Goal: Find contact information: Obtain details needed to contact an individual or organization

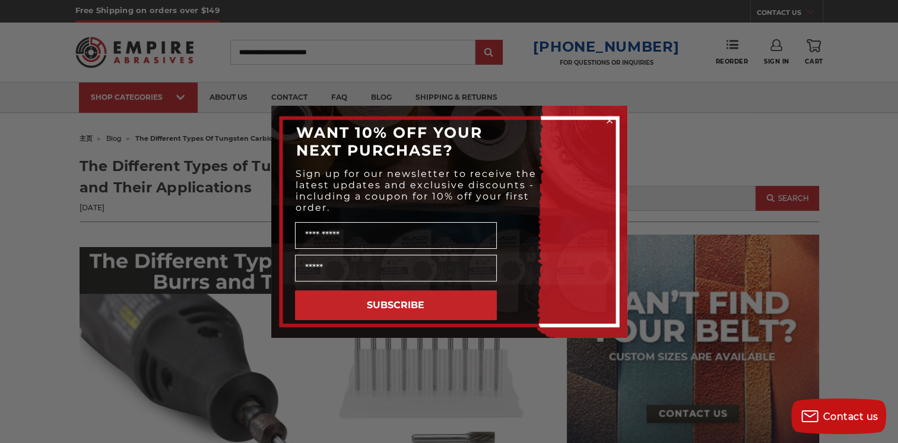
click at [610, 118] on icon "Close dialog" at bounding box center [609, 120] width 5 height 5
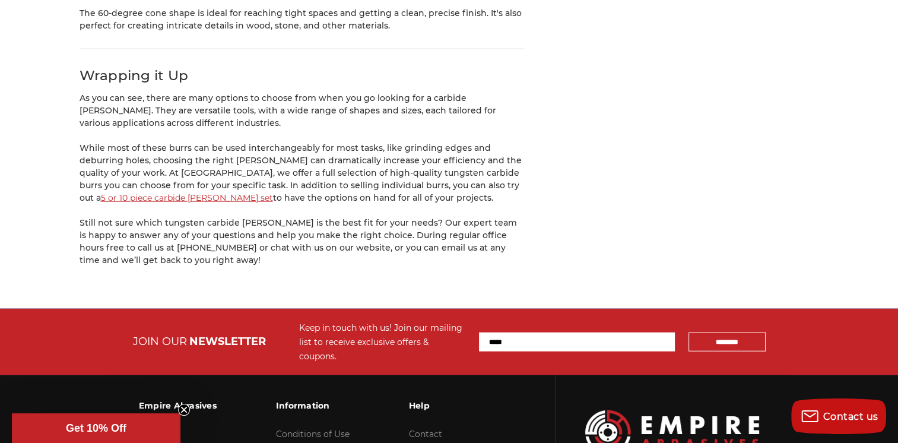
scroll to position [7351, 0]
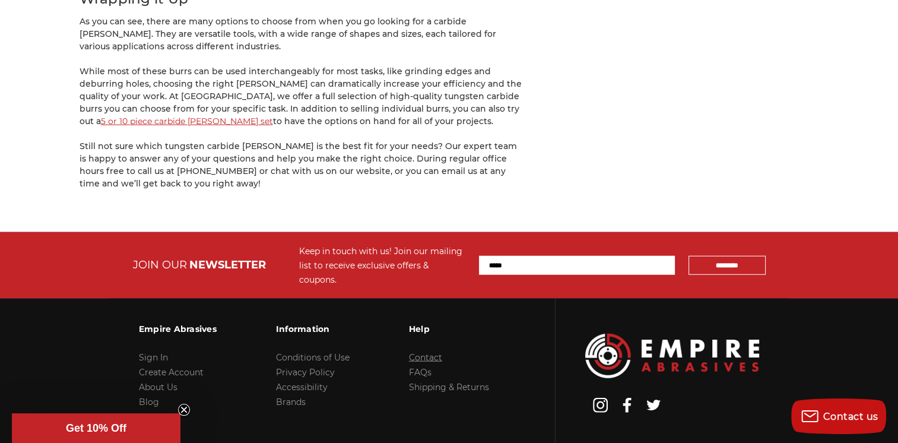
click at [423, 352] on link "Contact" at bounding box center [425, 357] width 33 height 11
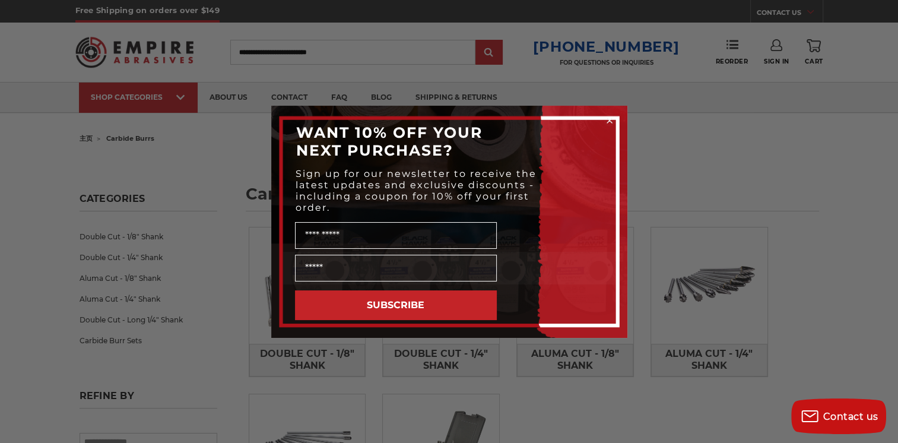
click at [611, 117] on circle "Close dialog" at bounding box center [609, 120] width 11 height 11
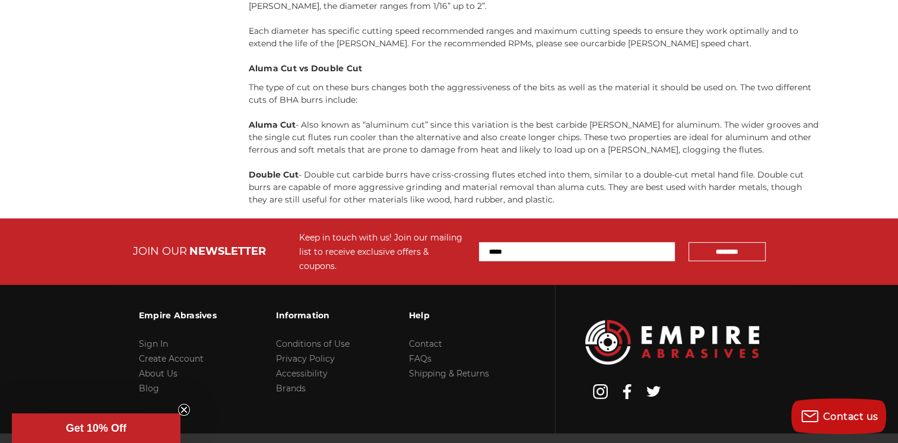
scroll to position [3833, 0]
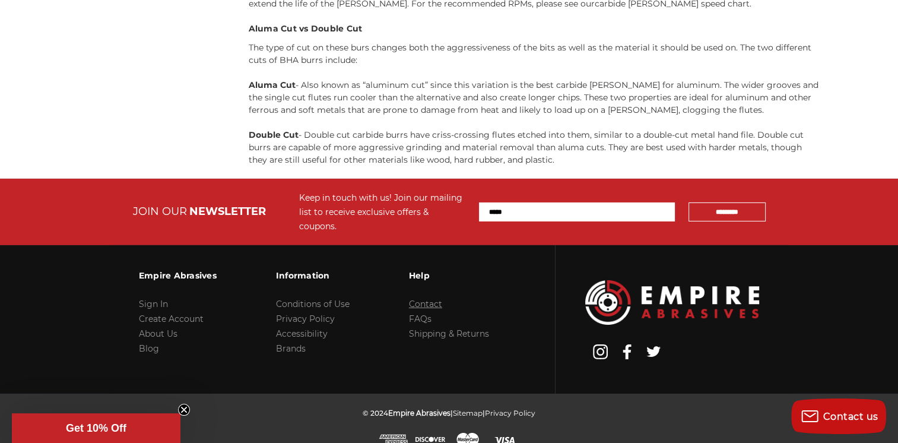
click at [430, 299] on link "Contact" at bounding box center [425, 304] width 33 height 11
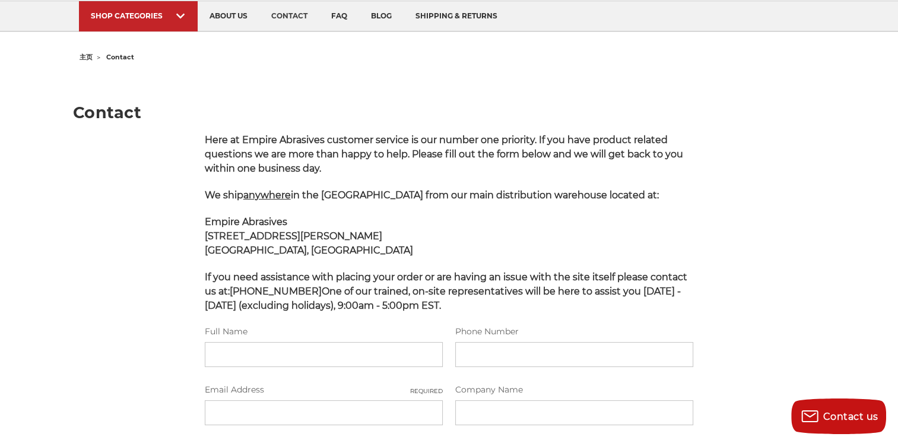
scroll to position [119, 0]
